Goal: Obtain resource: Obtain resource

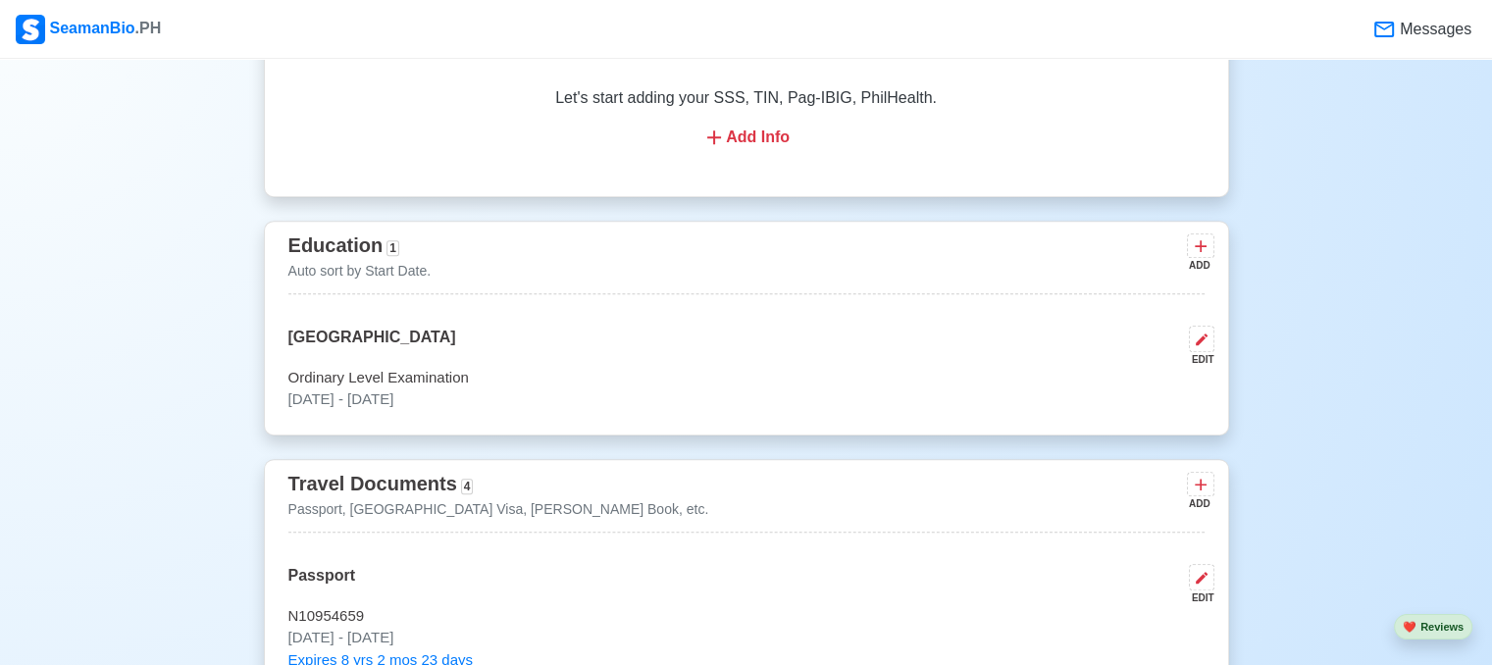
scroll to position [707, 0]
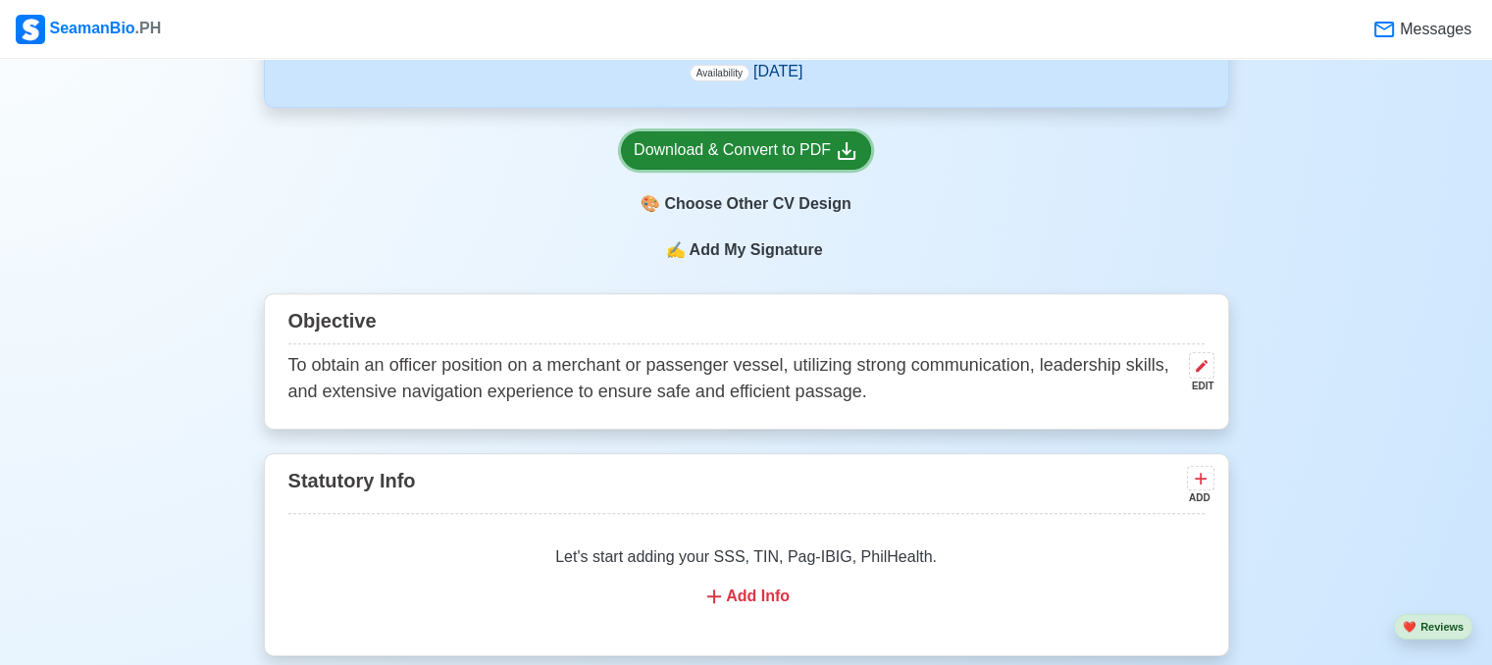
click at [803, 157] on div "Download & Convert to PDF" at bounding box center [746, 150] width 225 height 25
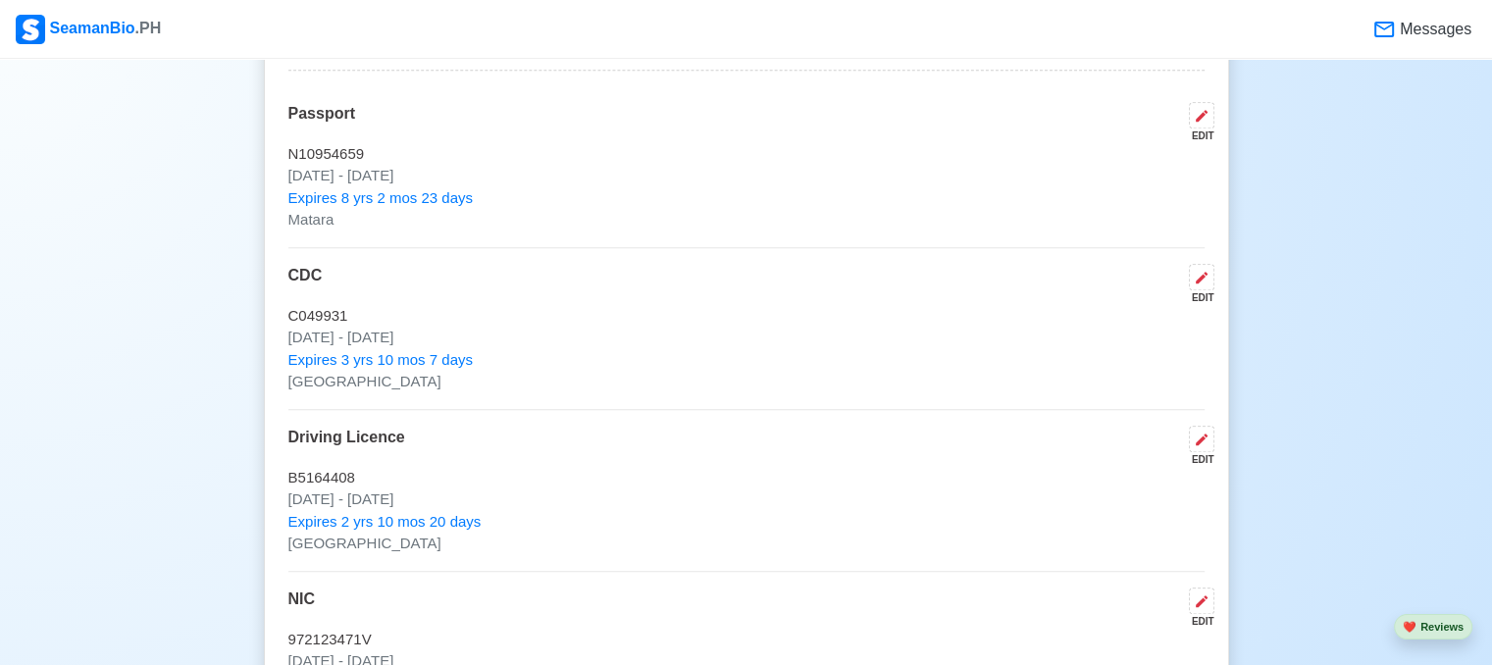
scroll to position [1636, 0]
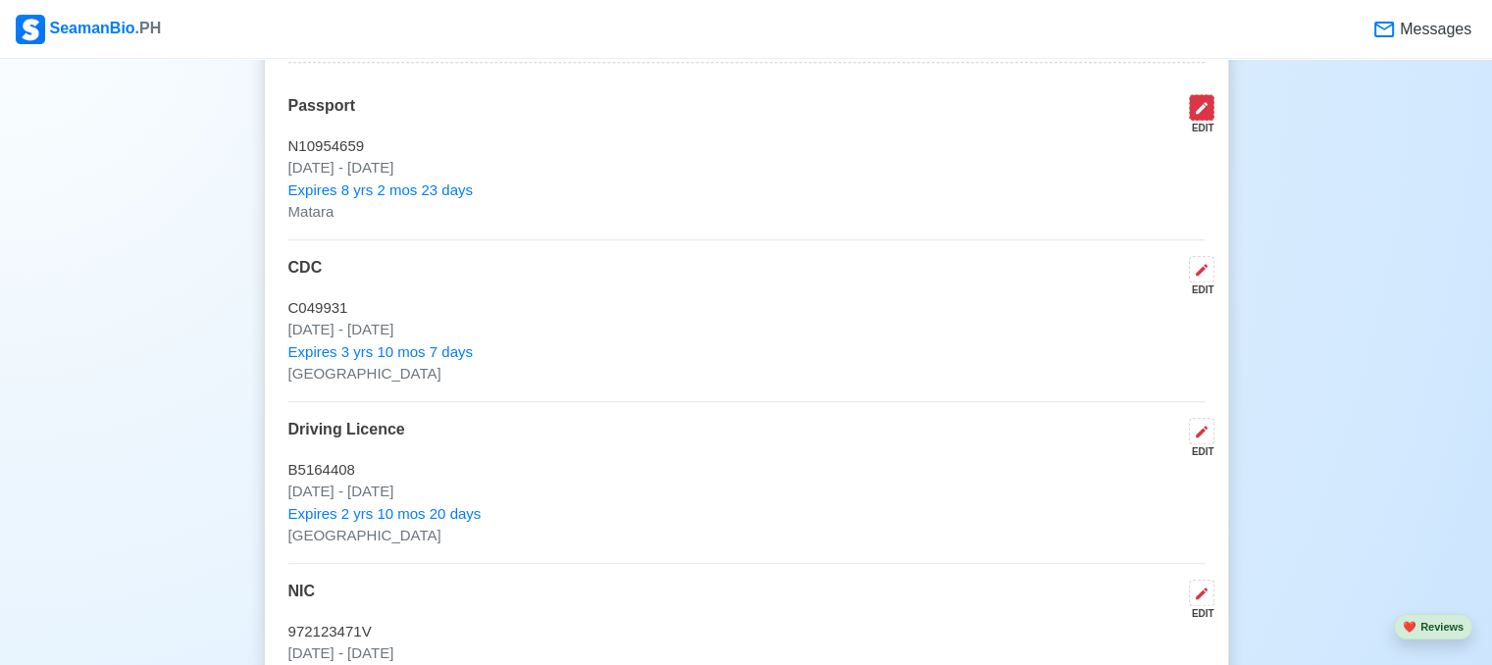
click at [1207, 109] on icon at bounding box center [1202, 108] width 16 height 16
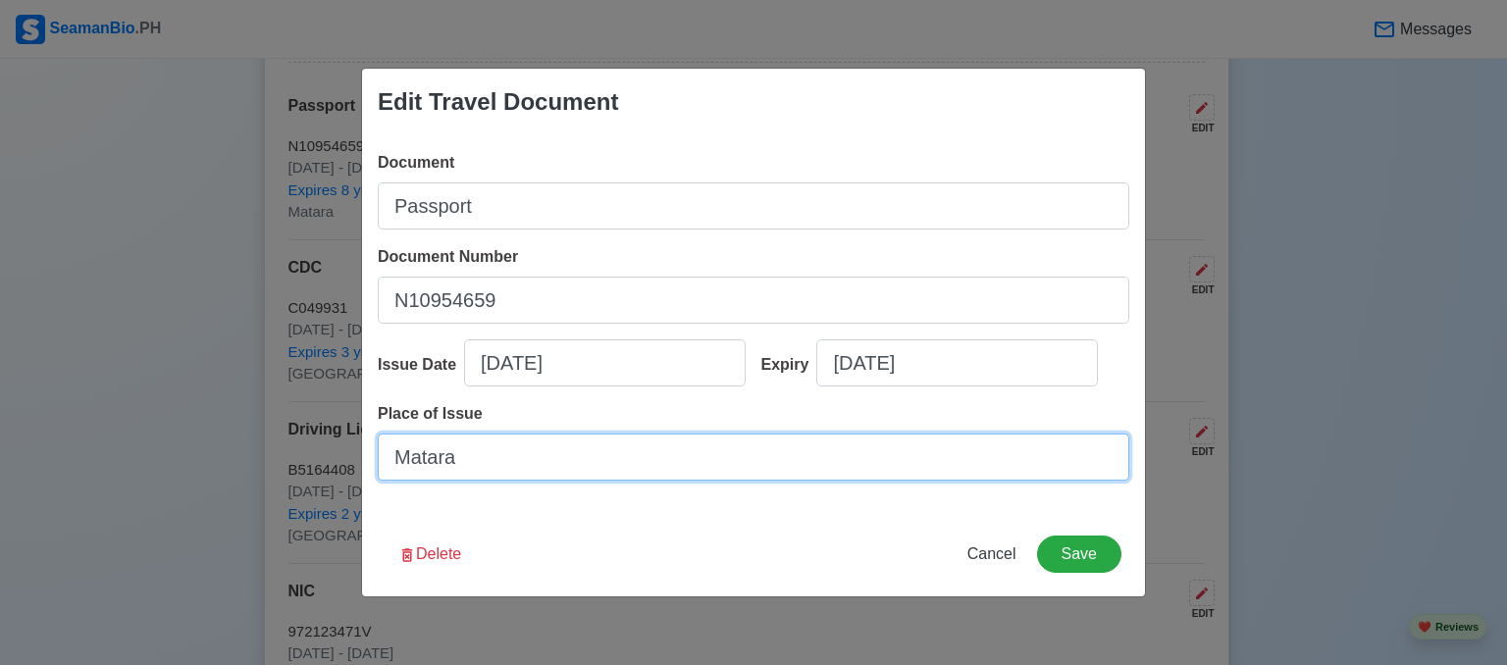
click at [483, 466] on input "Matara" at bounding box center [753, 457] width 751 height 47
type input "[GEOGRAPHIC_DATA]"
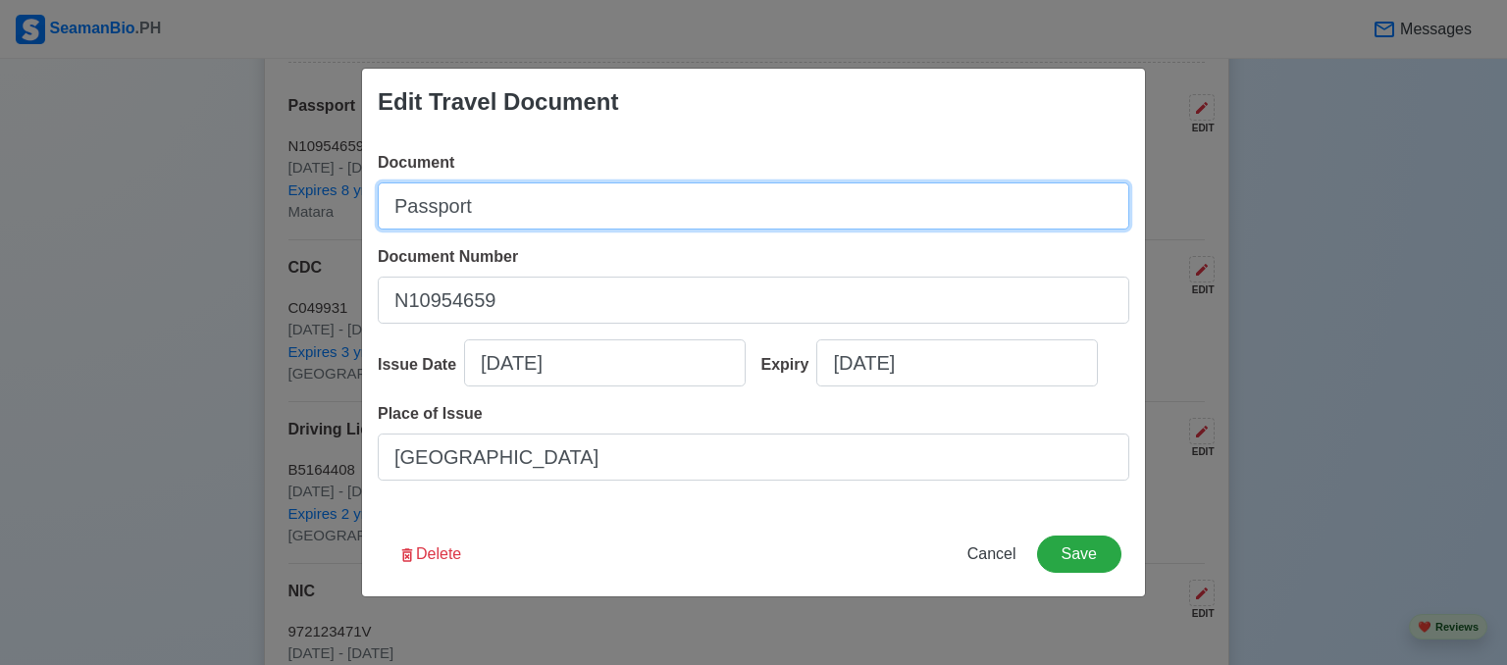
click at [514, 208] on input "Passport" at bounding box center [753, 205] width 751 height 47
type input "PASSPORT"
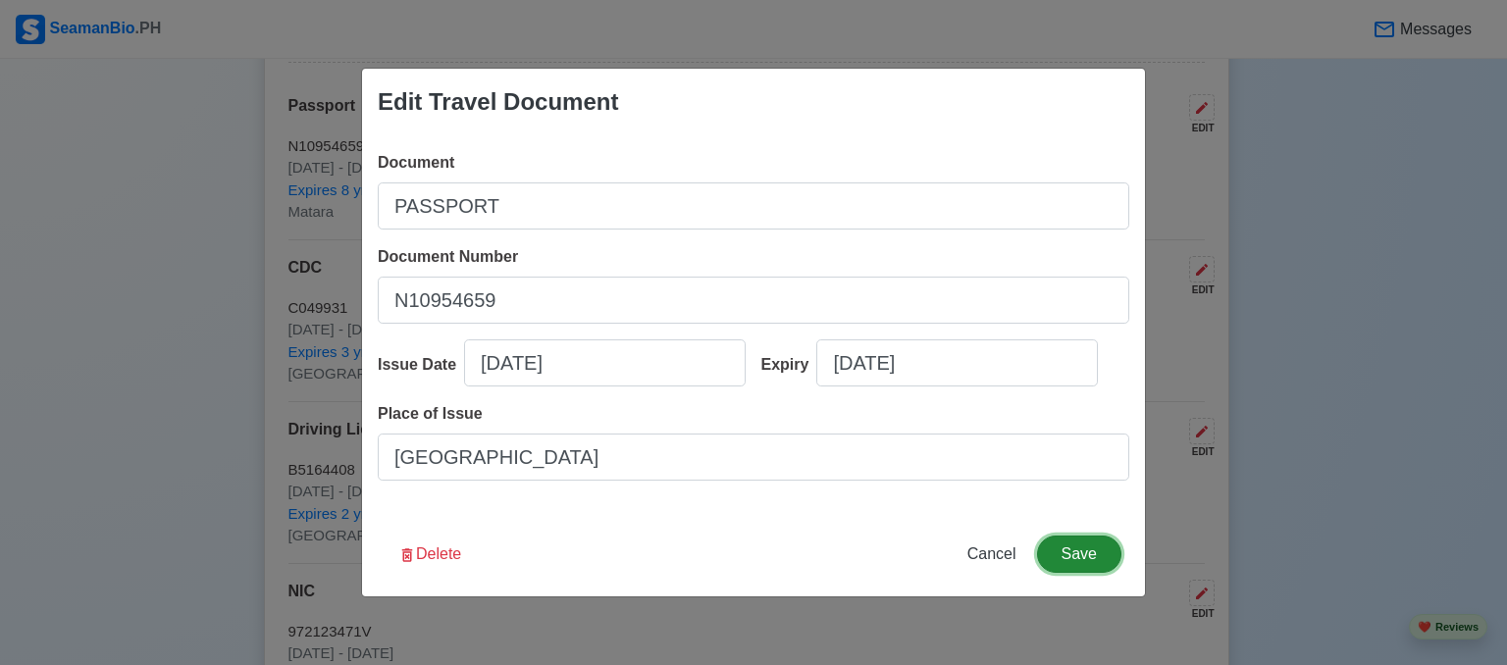
click at [1075, 563] on button "Save" at bounding box center [1079, 554] width 84 height 37
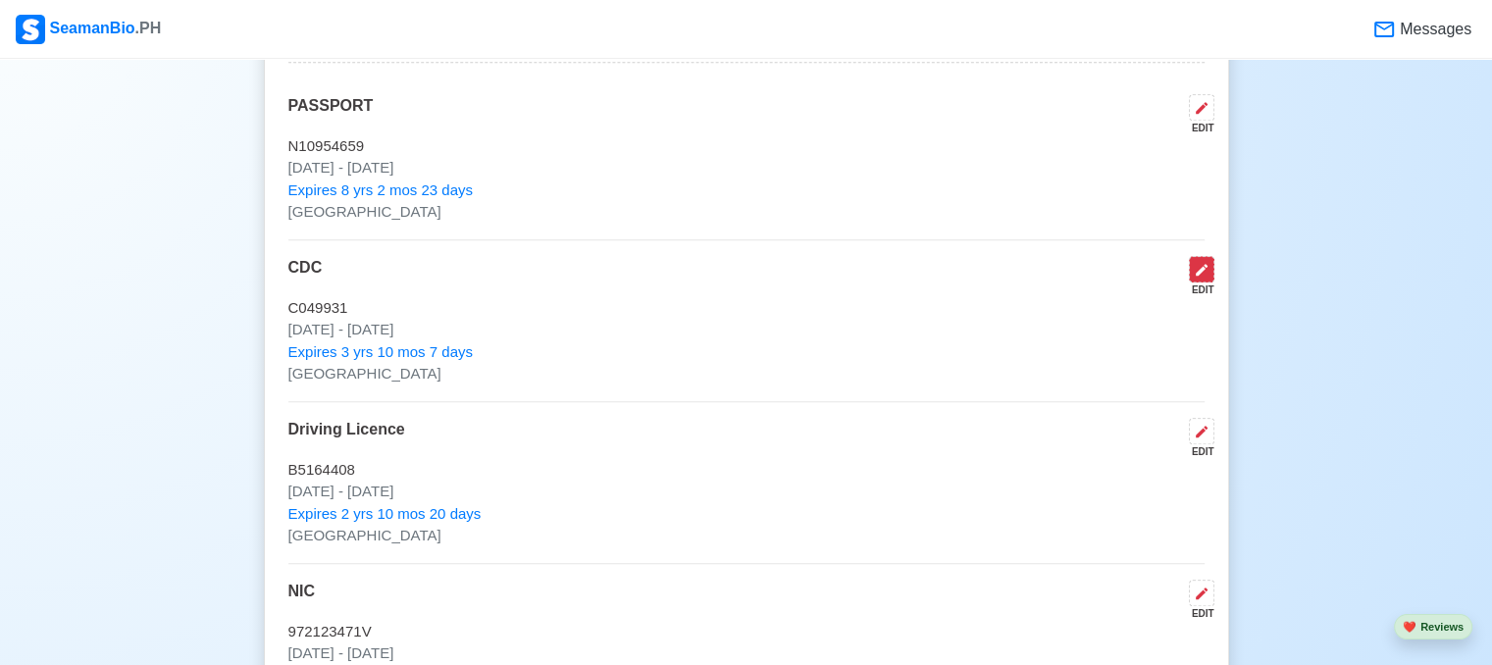
click at [1201, 274] on icon at bounding box center [1202, 270] width 12 height 12
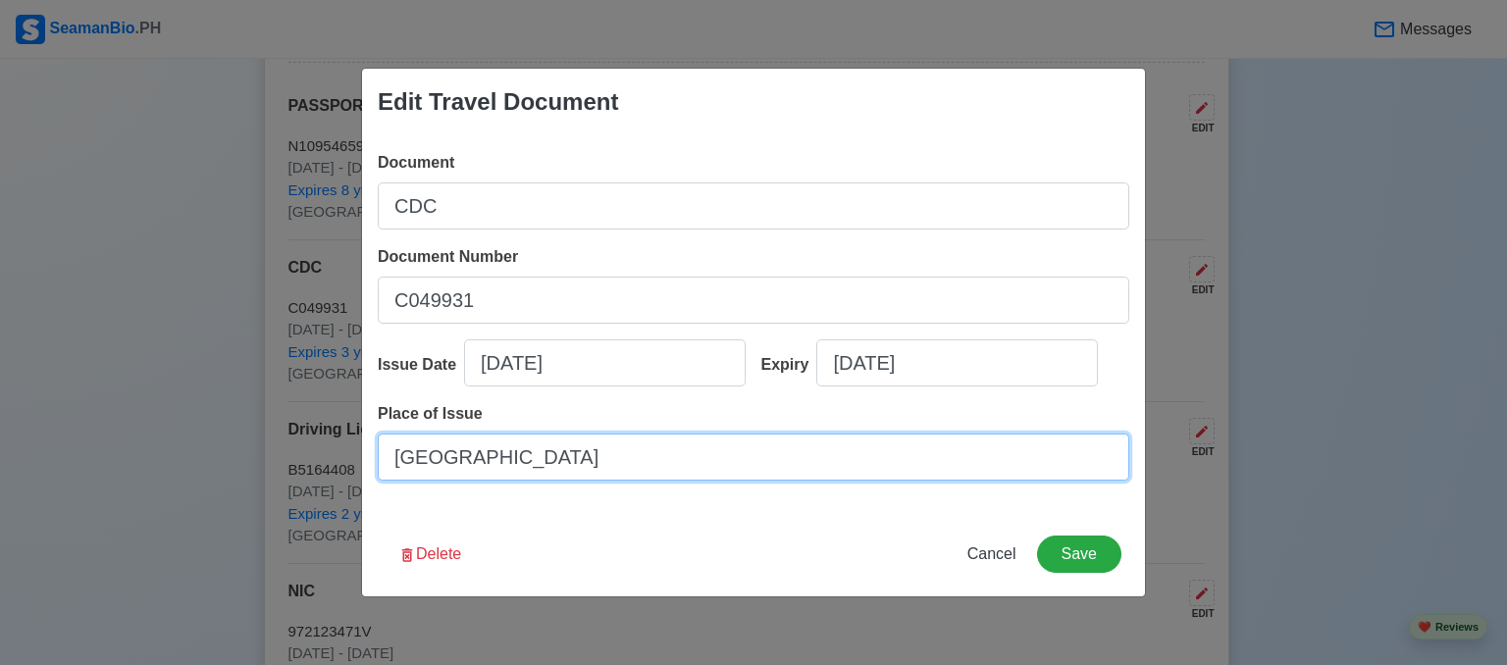
click at [541, 452] on input "[GEOGRAPHIC_DATA]" at bounding box center [753, 457] width 751 height 47
type input "[GEOGRAPHIC_DATA]"
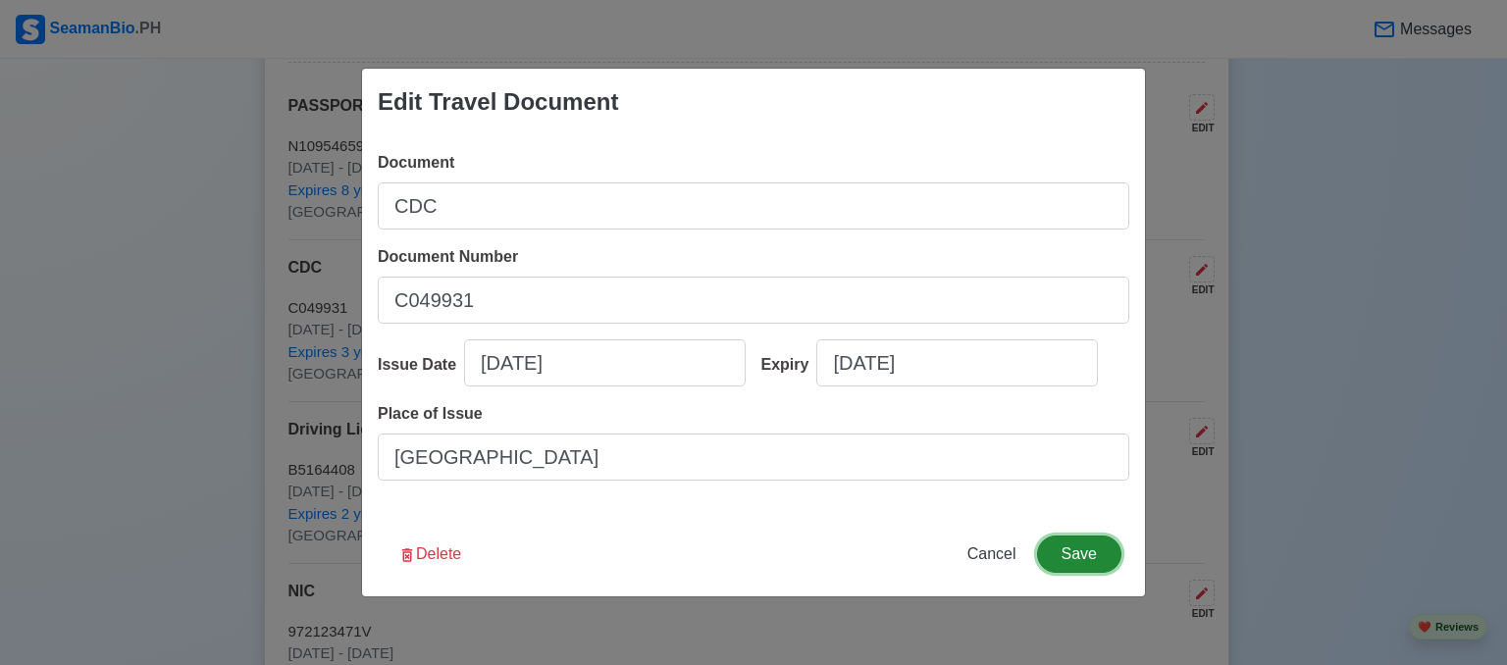
click at [1113, 558] on button "Save" at bounding box center [1079, 554] width 84 height 37
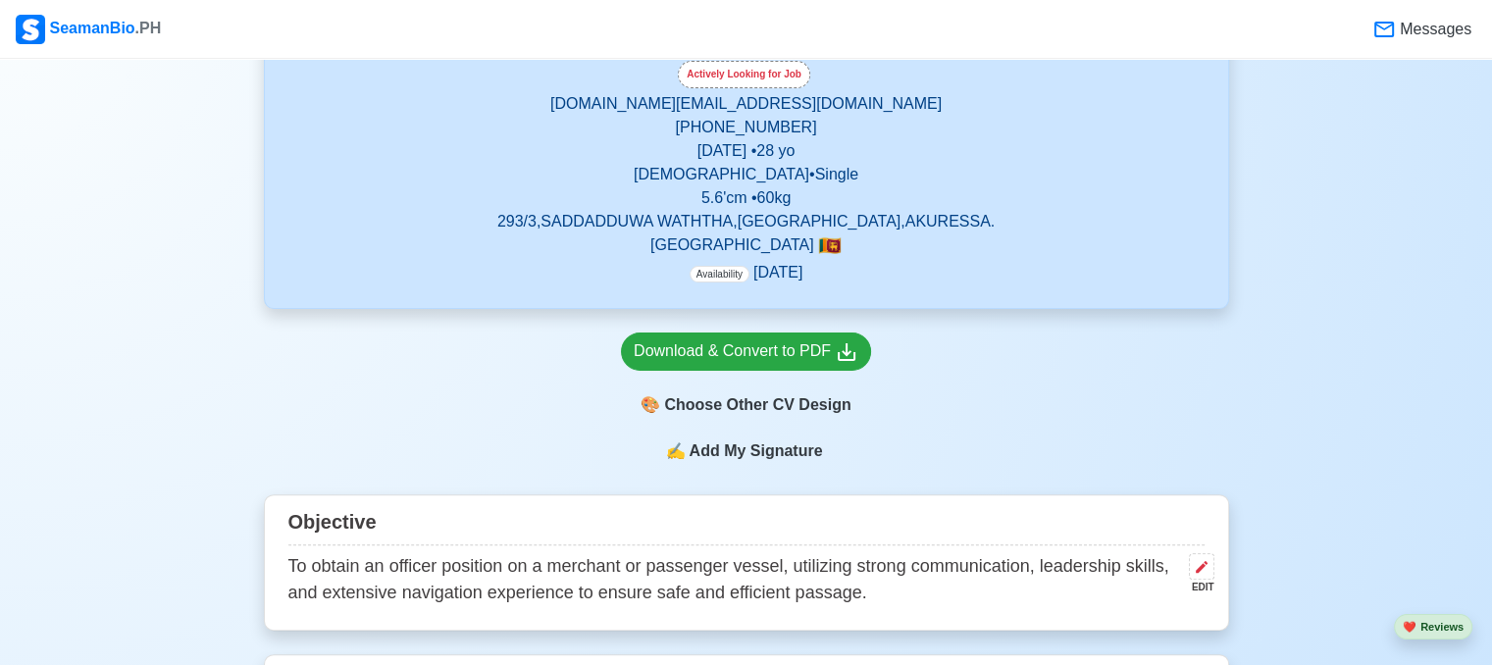
scroll to position [528, 0]
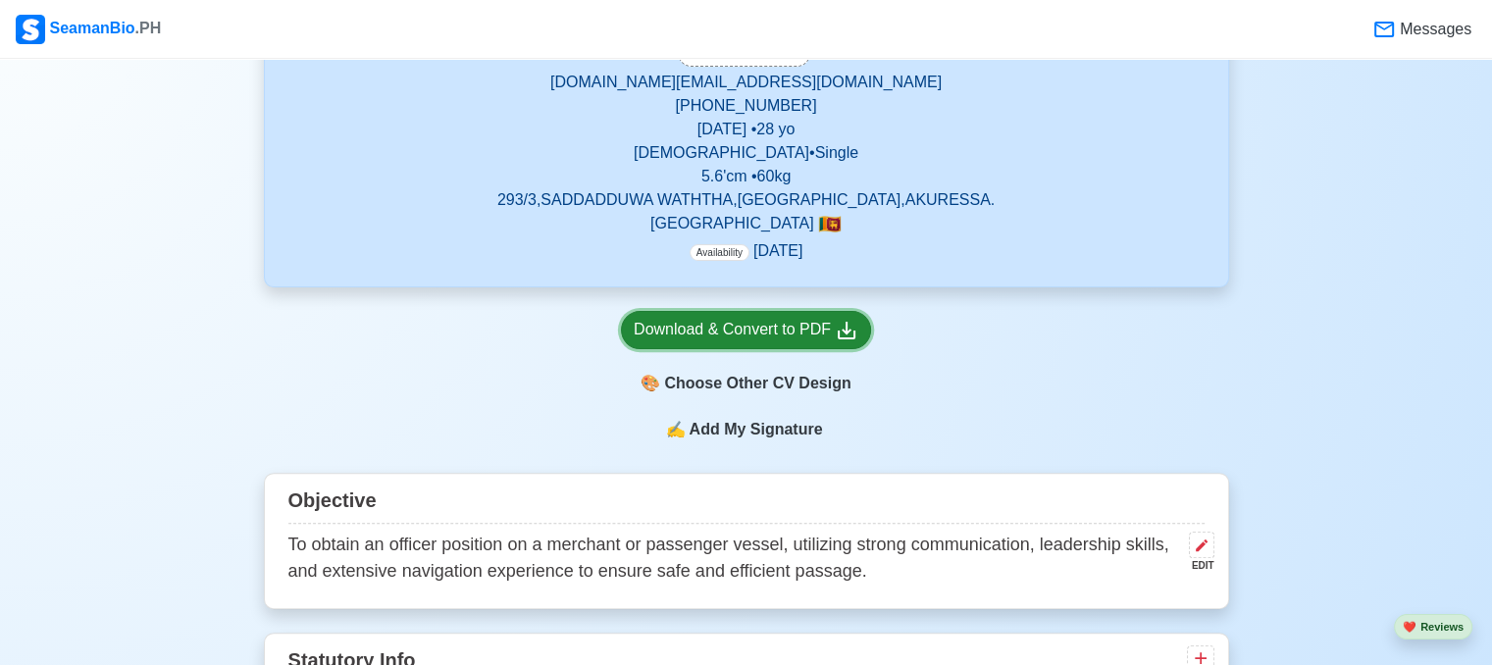
click at [801, 323] on div "Download & Convert to PDF" at bounding box center [746, 330] width 225 height 25
